Goal: Information Seeking & Learning: Learn about a topic

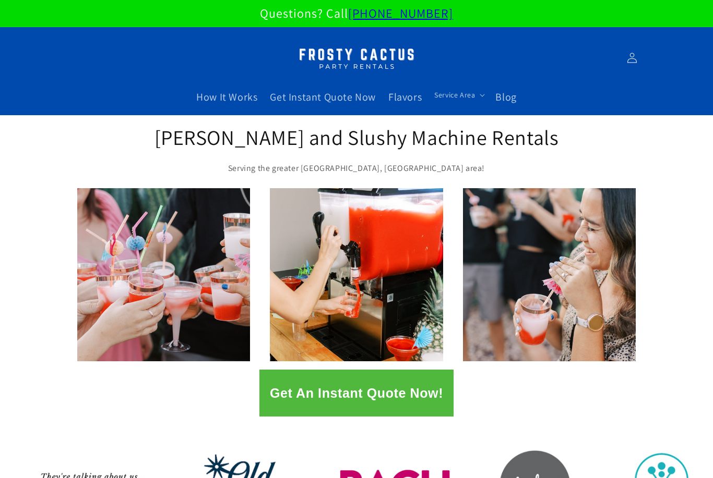
click at [470, 97] on span "Service Area" at bounding box center [454, 94] width 41 height 9
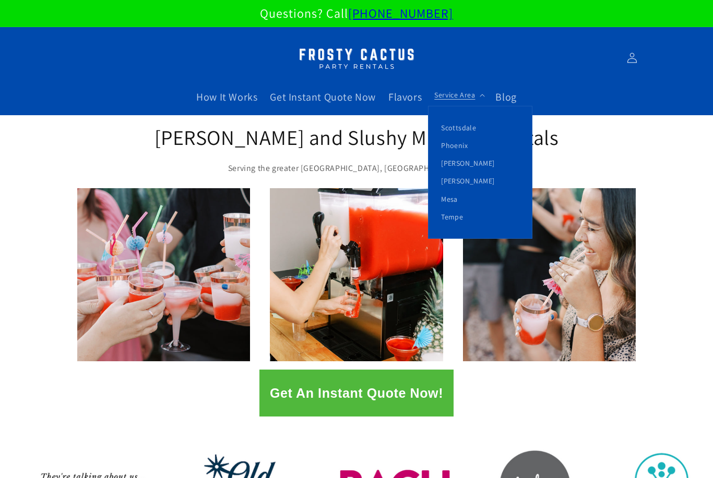
click at [461, 182] on link "[PERSON_NAME]" at bounding box center [479, 181] width 103 height 18
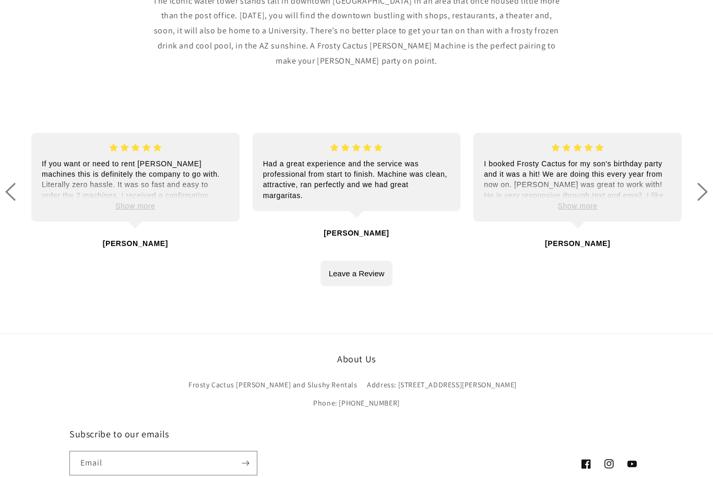
scroll to position [533, 0]
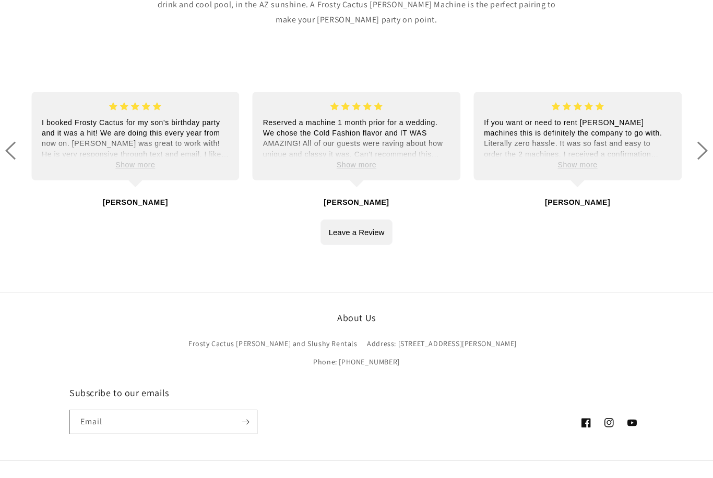
click at [424, 339] on link "Address: [STREET_ADDRESS][PERSON_NAME]" at bounding box center [442, 344] width 150 height 18
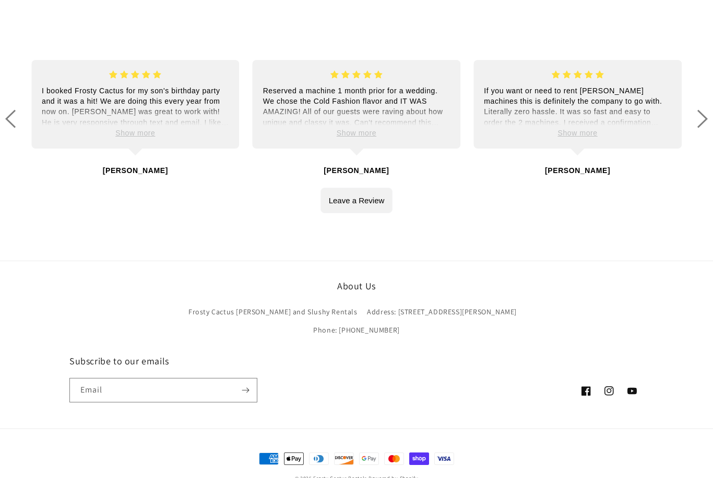
scroll to position [567, 0]
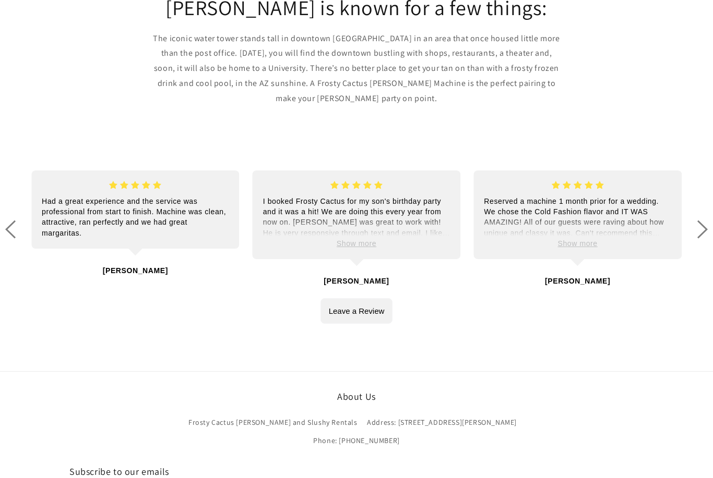
scroll to position [567, 0]
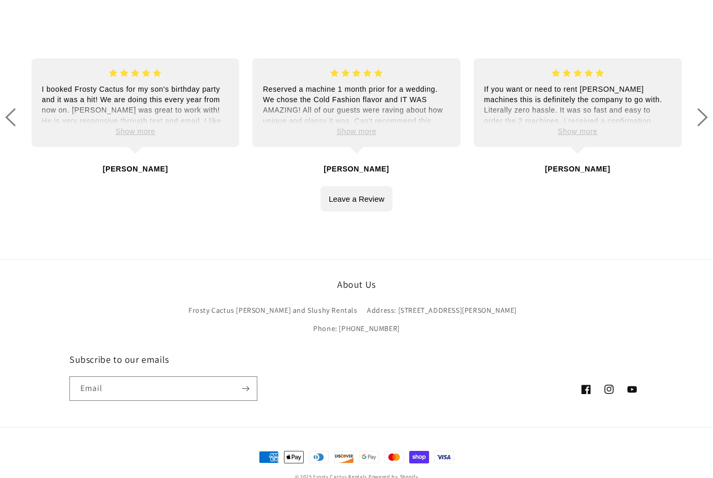
click at [636, 386] on icon at bounding box center [631, 389] width 9 height 7
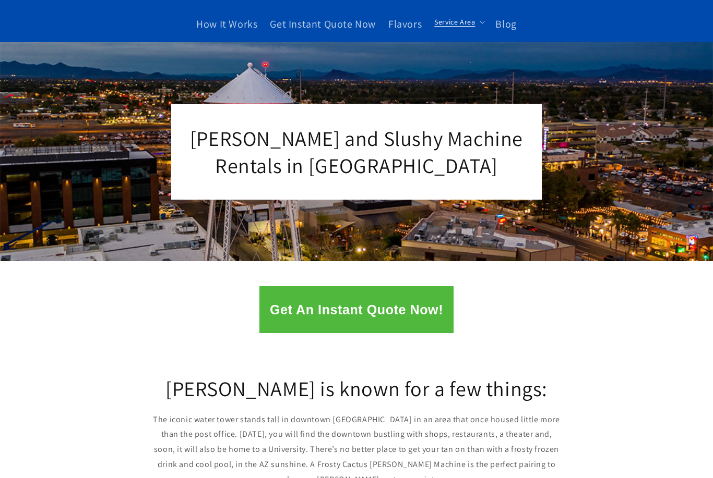
scroll to position [0, 0]
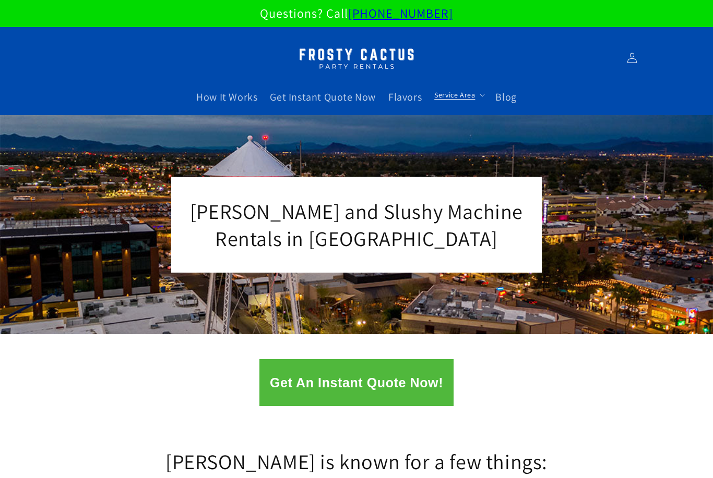
click at [509, 98] on span "Blog" at bounding box center [505, 97] width 21 height 14
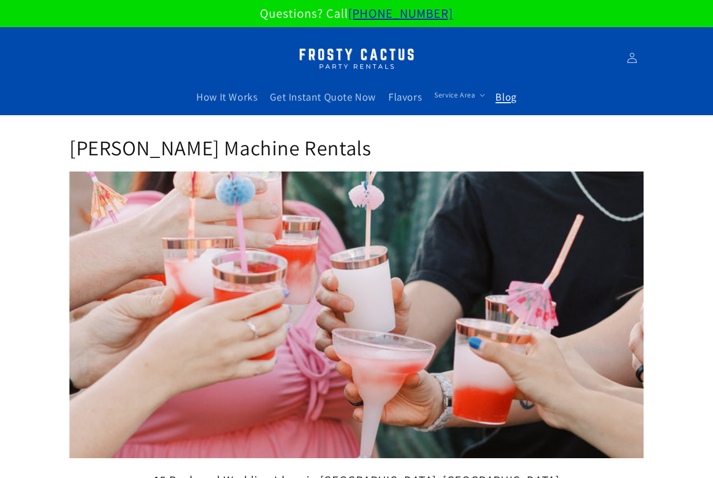
click at [233, 103] on link "How It Works" at bounding box center [227, 97] width 74 height 26
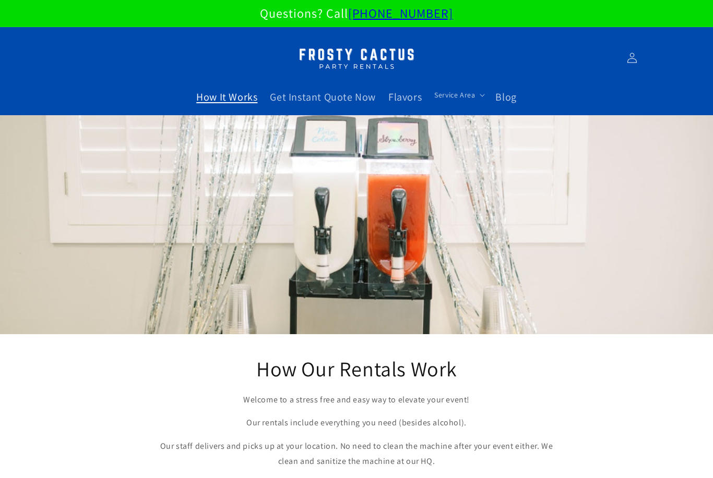
click at [220, 101] on span "How It Works" at bounding box center [226, 97] width 61 height 14
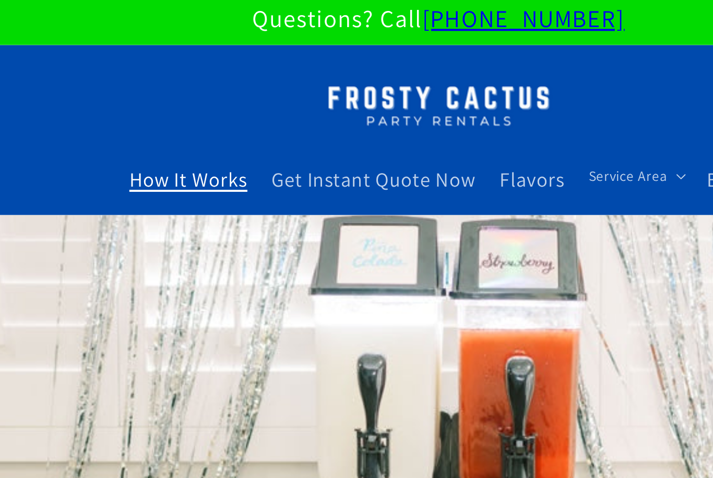
click at [388, 95] on span "Flavors" at bounding box center [404, 97] width 33 height 14
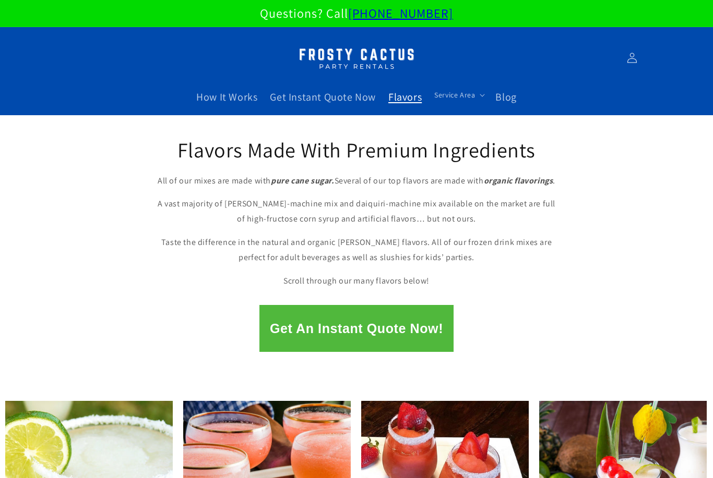
click at [343, 54] on img at bounding box center [356, 58] width 130 height 33
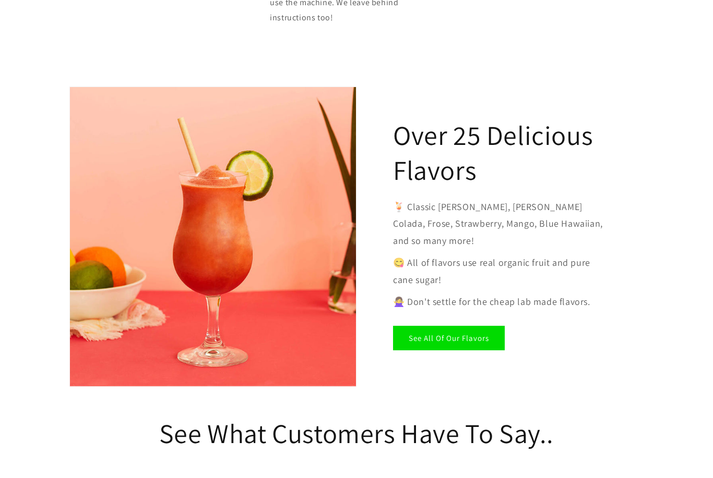
scroll to position [1535, 0]
click at [451, 326] on link "See All Of Our Flavors" at bounding box center [449, 338] width 112 height 25
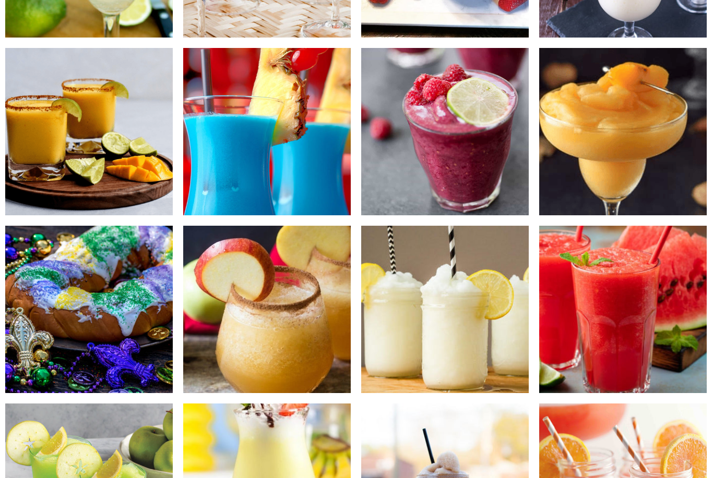
click at [468, 130] on img at bounding box center [444, 132] width 167 height 167
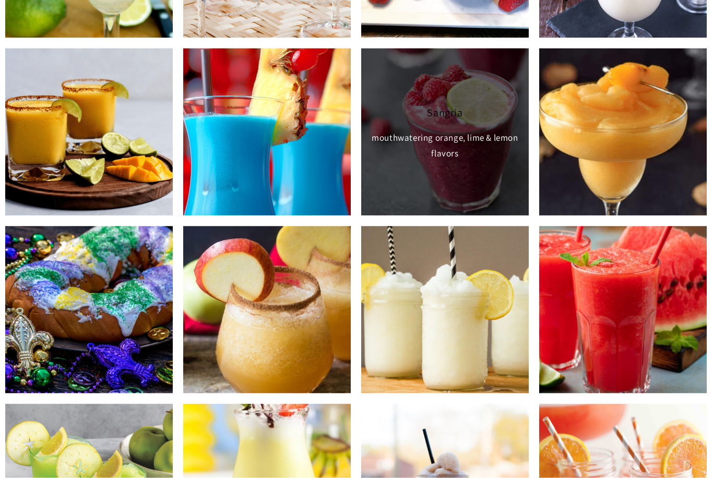
scroll to position [531, 0]
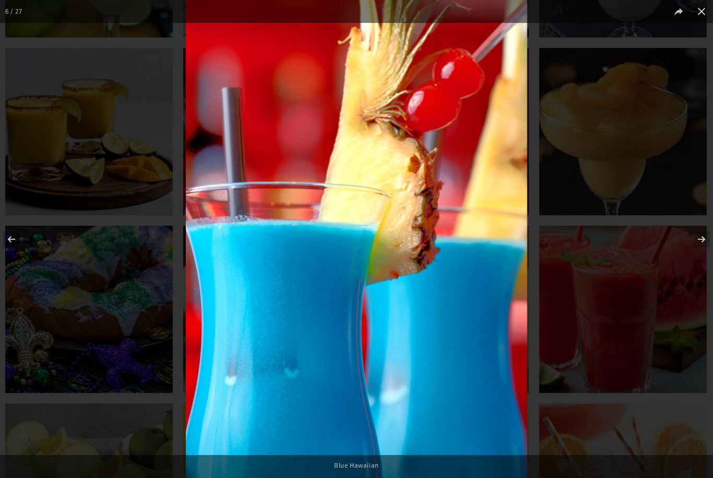
click at [699, 265] on button at bounding box center [694, 239] width 37 height 52
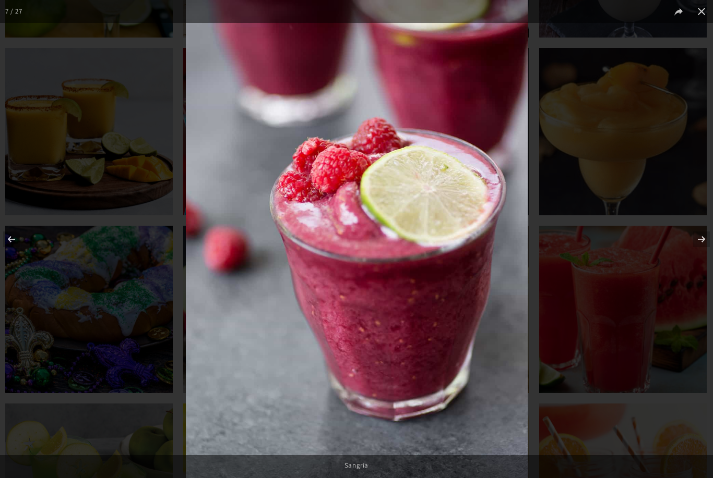
click at [701, 11] on button at bounding box center [701, 11] width 23 height 23
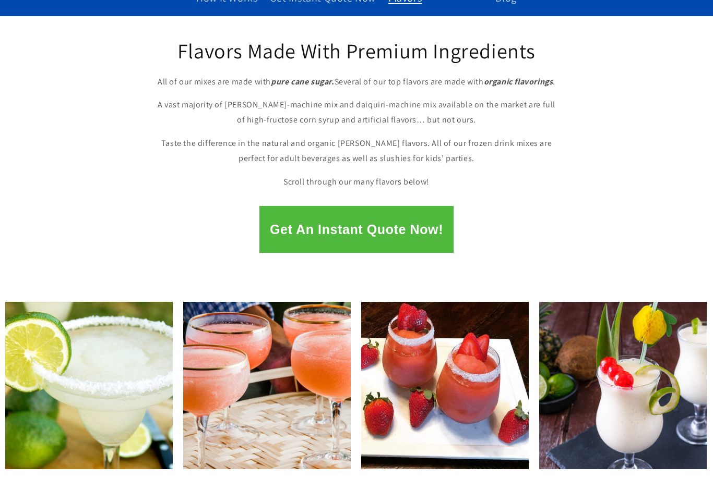
scroll to position [0, 0]
